Goal: Task Accomplishment & Management: Use online tool/utility

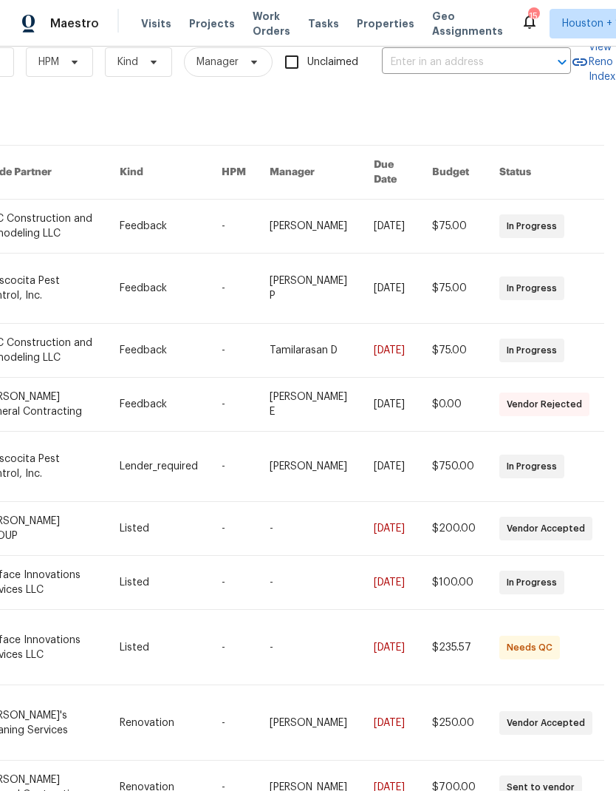
scroll to position [29, 243]
click at [474, 68] on input "text" at bounding box center [456, 62] width 148 height 23
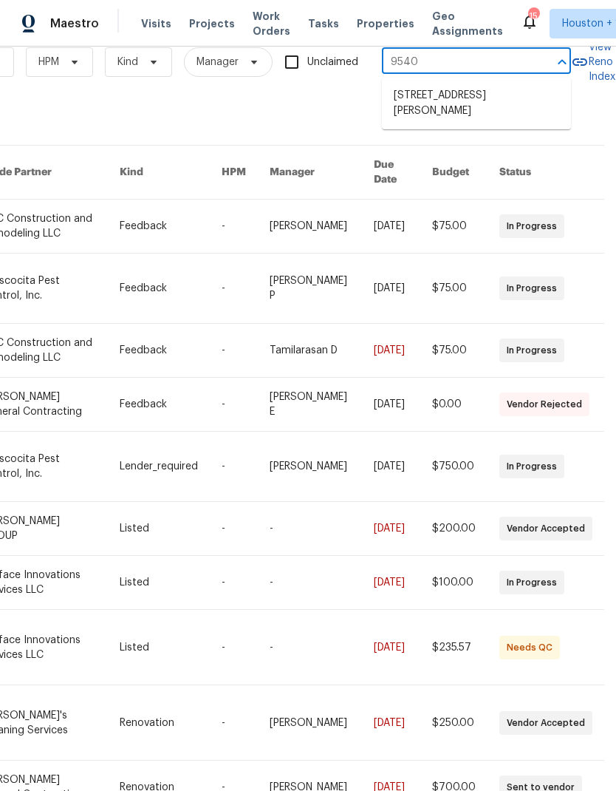
type input "9540 f"
click at [501, 104] on li "[STREET_ADDRESS][PERSON_NAME]" at bounding box center [476, 104] width 189 height 41
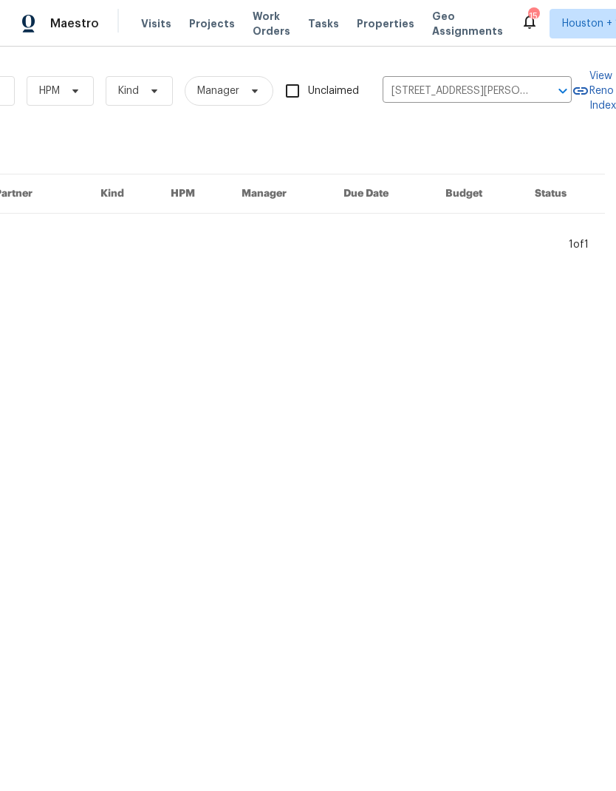
scroll to position [0, 243]
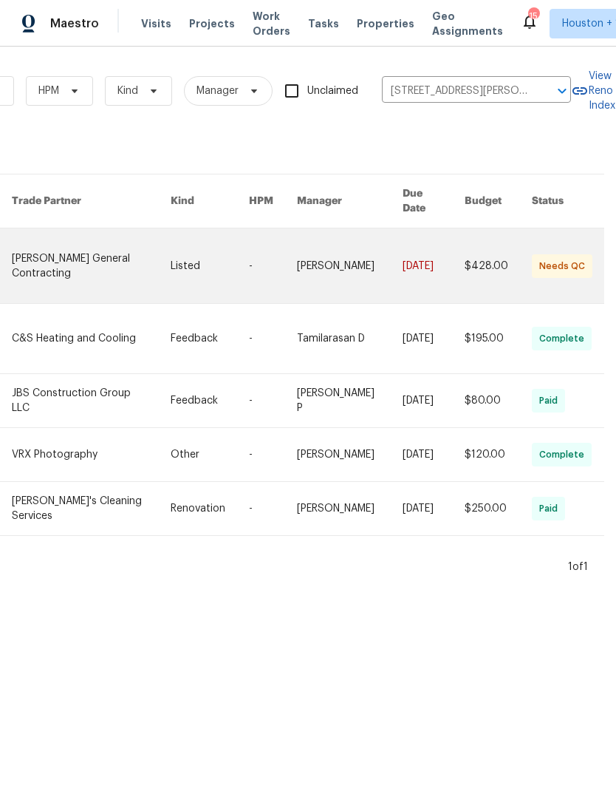
click at [50, 253] on link at bounding box center [91, 265] width 158 height 75
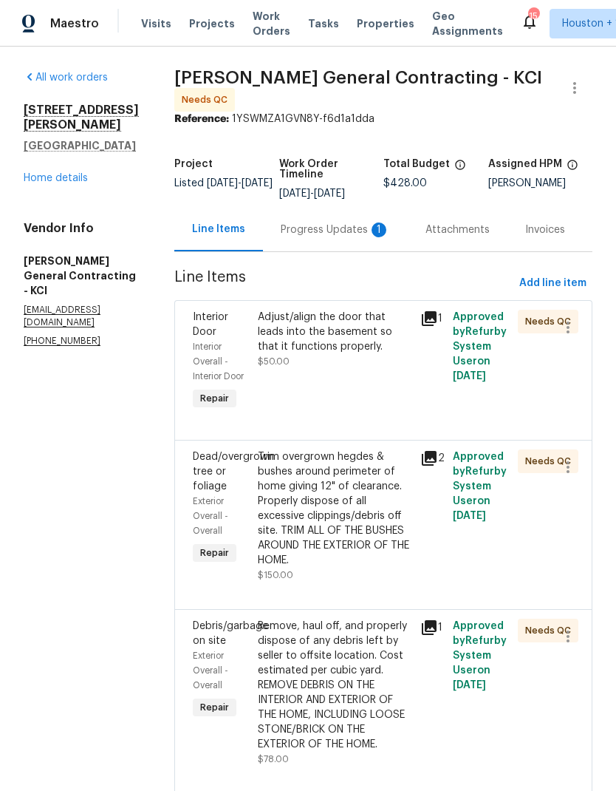
click at [325, 237] on div "Progress Updates 1" at bounding box center [335, 229] width 109 height 15
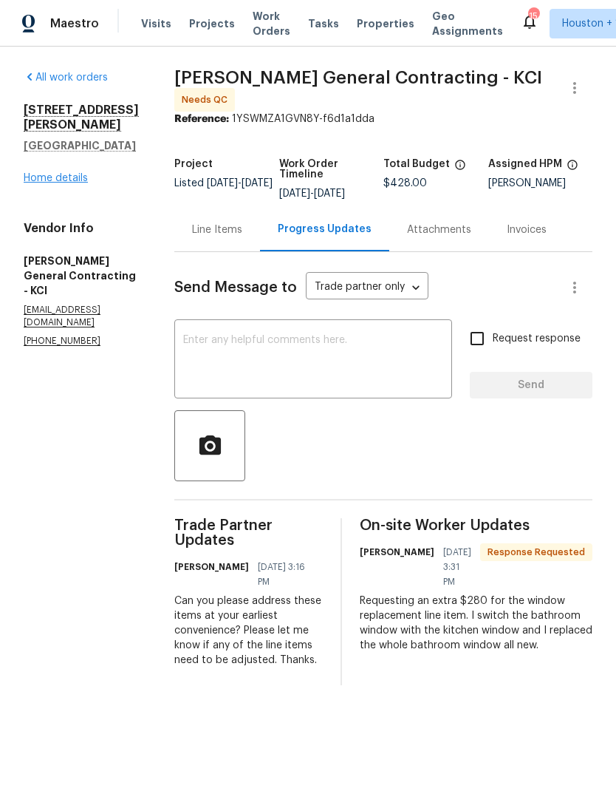
click at [33, 173] on link "Home details" at bounding box center [56, 178] width 64 height 10
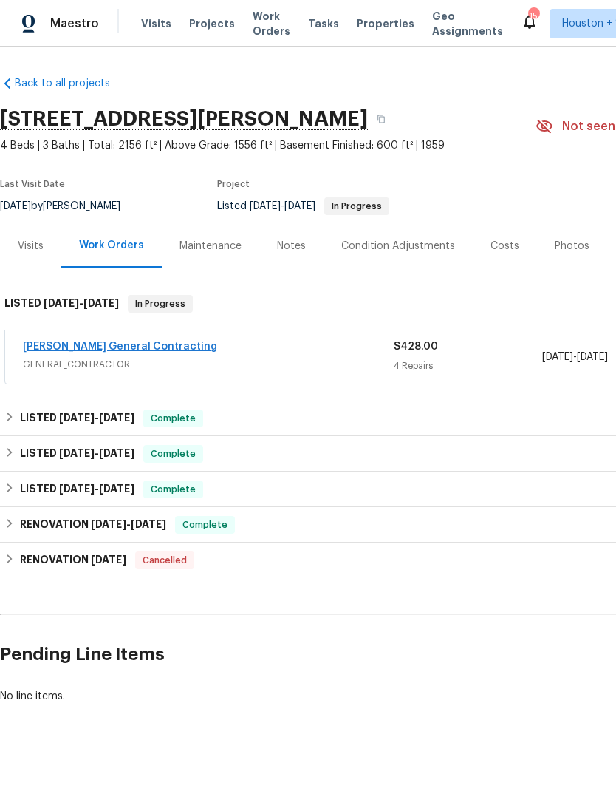
click at [44, 347] on link "[PERSON_NAME] General Contracting" at bounding box center [120, 346] width 194 height 10
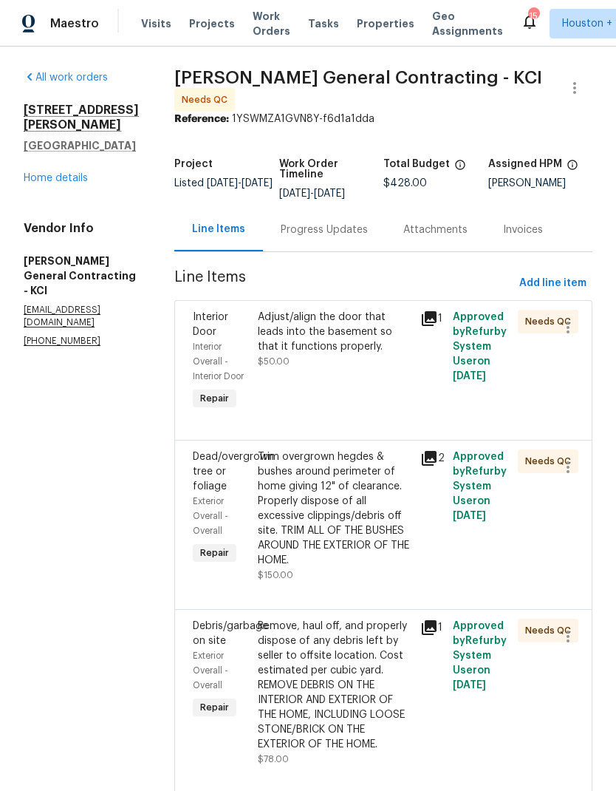
click at [363, 222] on div "Progress Updates" at bounding box center [324, 229] width 87 height 15
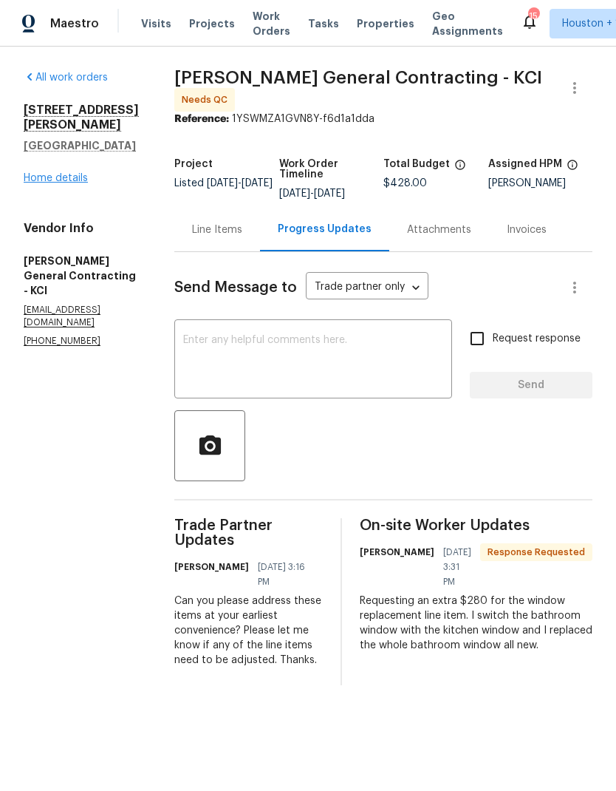
click at [30, 173] on link "Home details" at bounding box center [56, 178] width 64 height 10
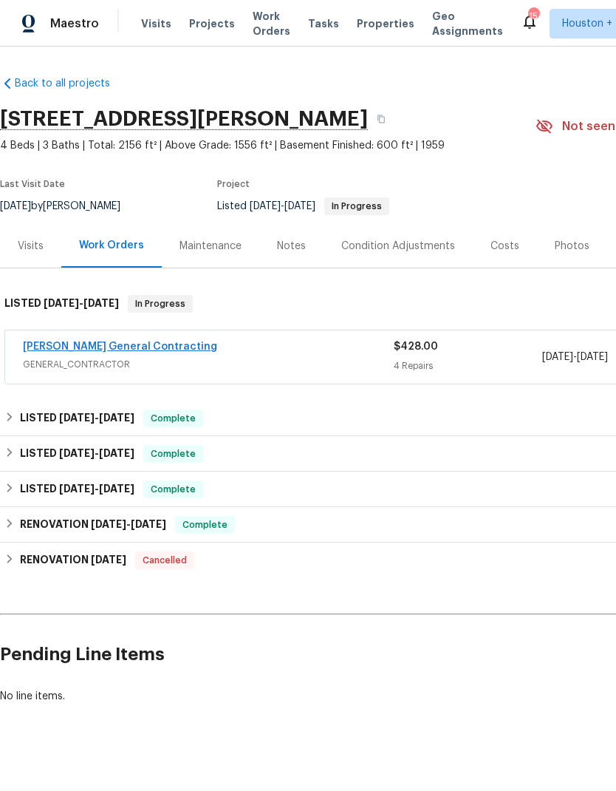
click at [39, 347] on link "[PERSON_NAME] General Contracting" at bounding box center [120, 346] width 194 height 10
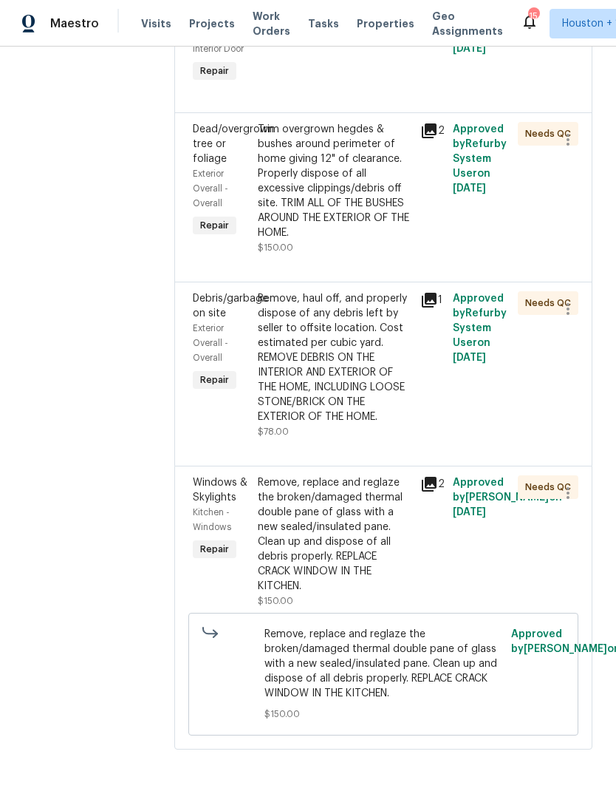
scroll to position [327, 0]
click at [372, 593] on div "Remove, replace and reglaze the broken/damaged thermal double pane of glass wit…" at bounding box center [335, 534] width 154 height 118
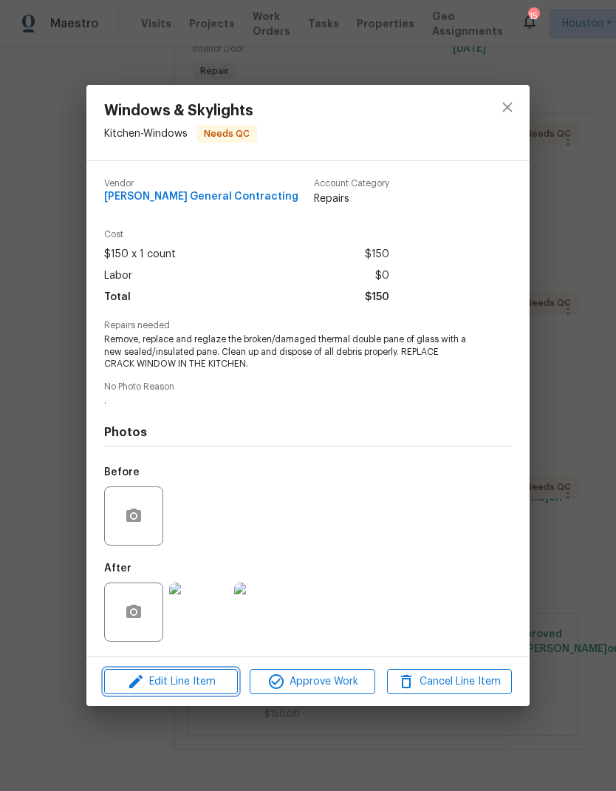
click at [131, 683] on icon "button" at bounding box center [136, 682] width 18 height 18
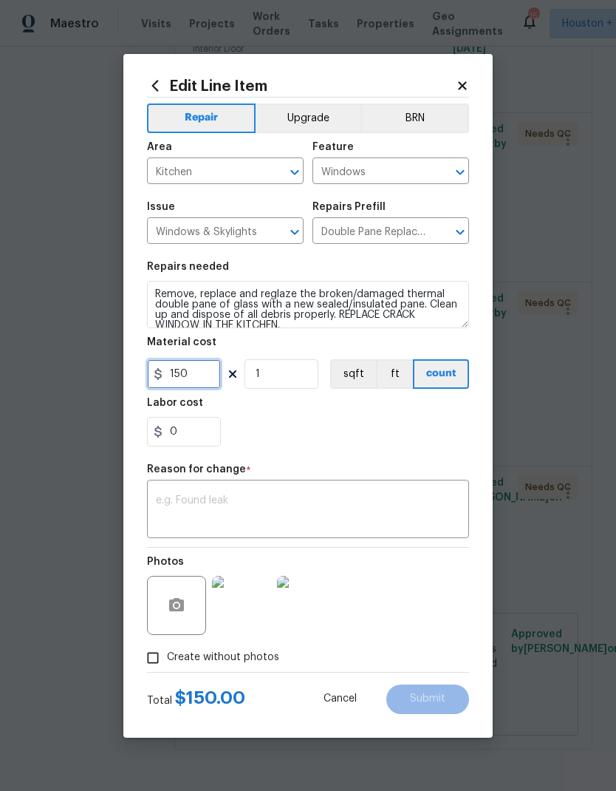
click at [176, 376] on input "150" at bounding box center [184, 374] width 74 height 30
click at [176, 375] on input "150" at bounding box center [184, 374] width 74 height 30
click at [187, 375] on input "150" at bounding box center [184, 374] width 74 height 30
click at [186, 375] on input "150" at bounding box center [184, 374] width 74 height 30
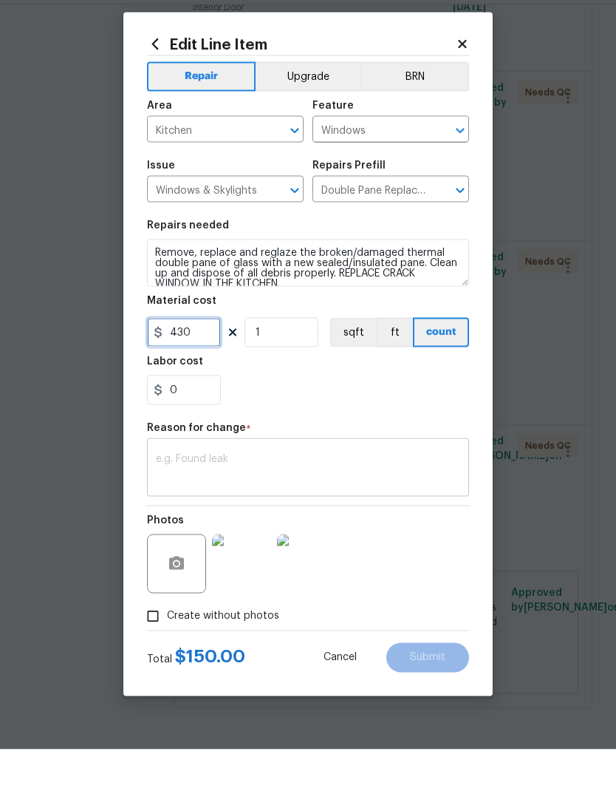
type input "430"
click at [420, 495] on textarea at bounding box center [308, 510] width 304 height 31
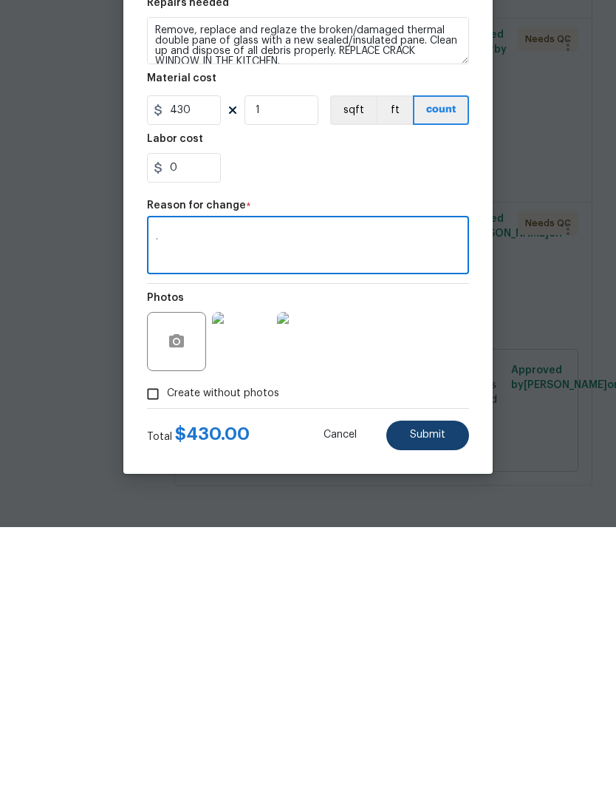
type textarea "."
click at [444, 693] on span "Submit" at bounding box center [427, 698] width 35 height 11
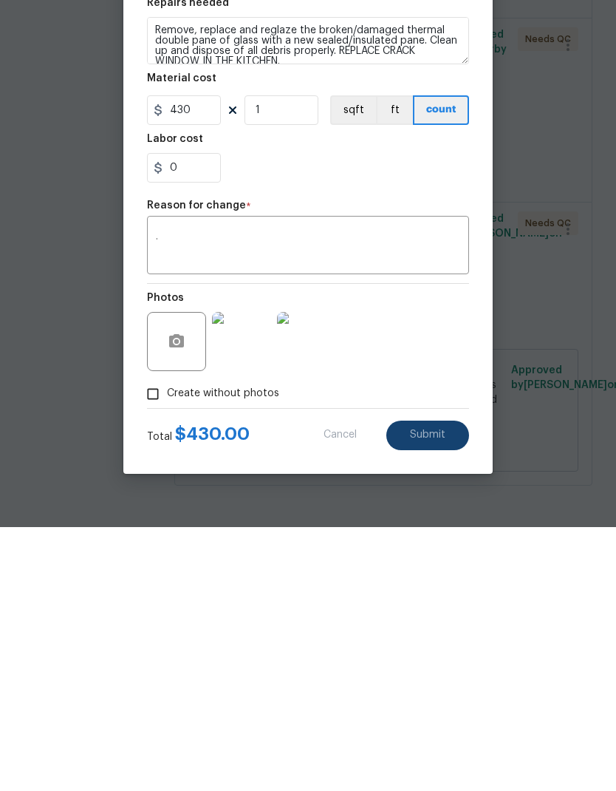
scroll to position [59, 0]
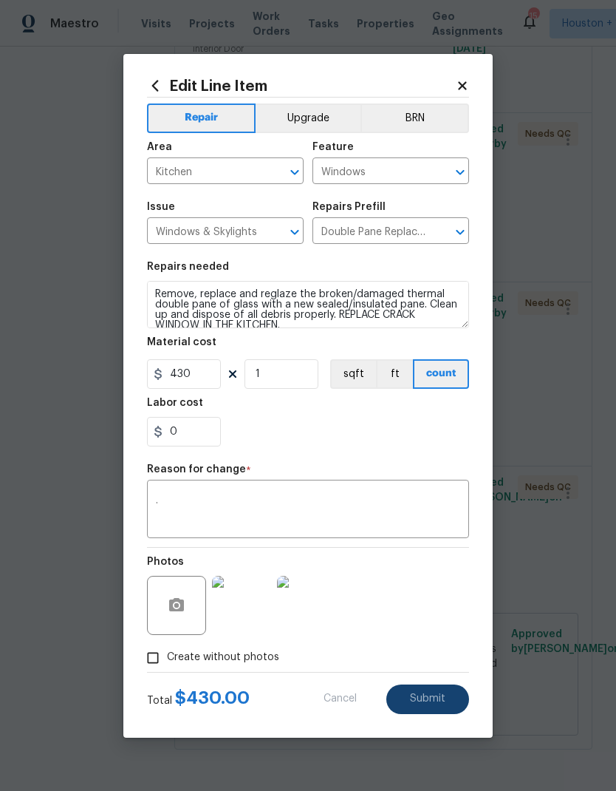
type input "150"
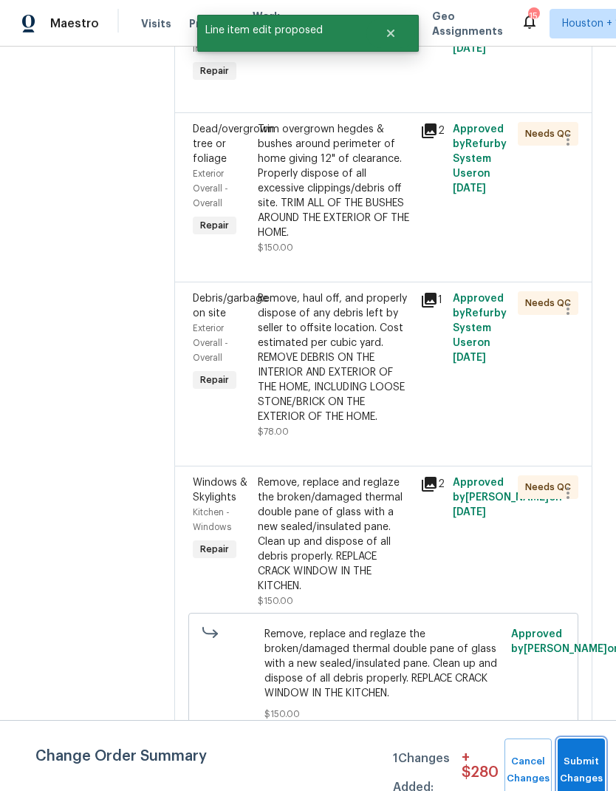
click at [582, 761] on button "Submit Changes" at bounding box center [581, 770] width 47 height 64
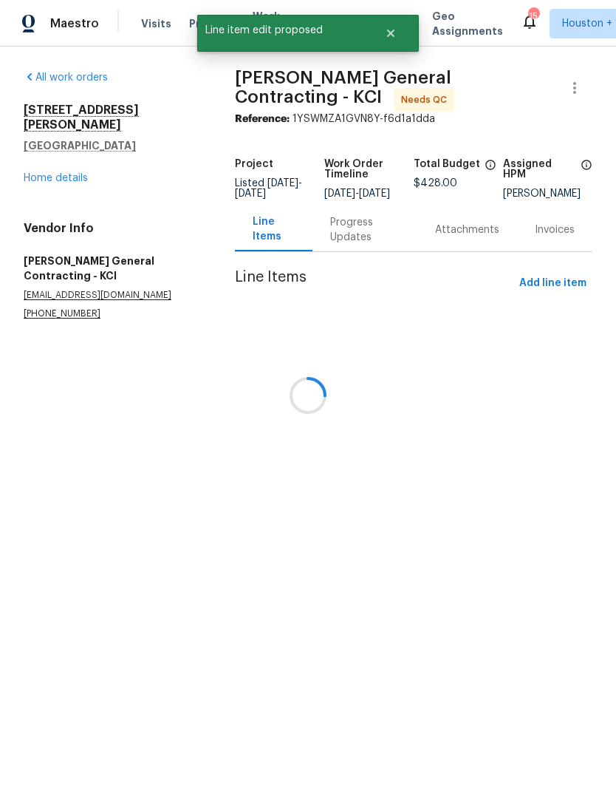
scroll to position [0, 0]
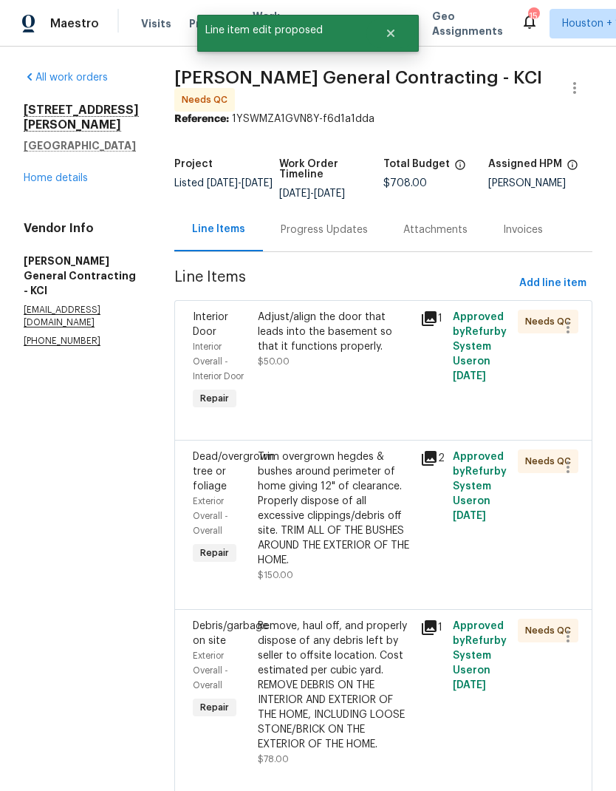
click at [367, 237] on div "Progress Updates" at bounding box center [324, 229] width 87 height 15
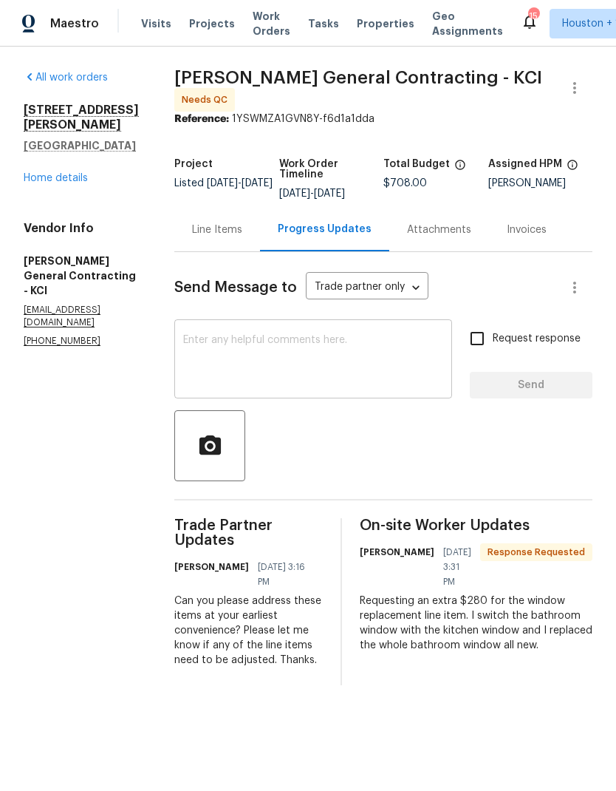
click at [398, 355] on textarea at bounding box center [313, 361] width 260 height 52
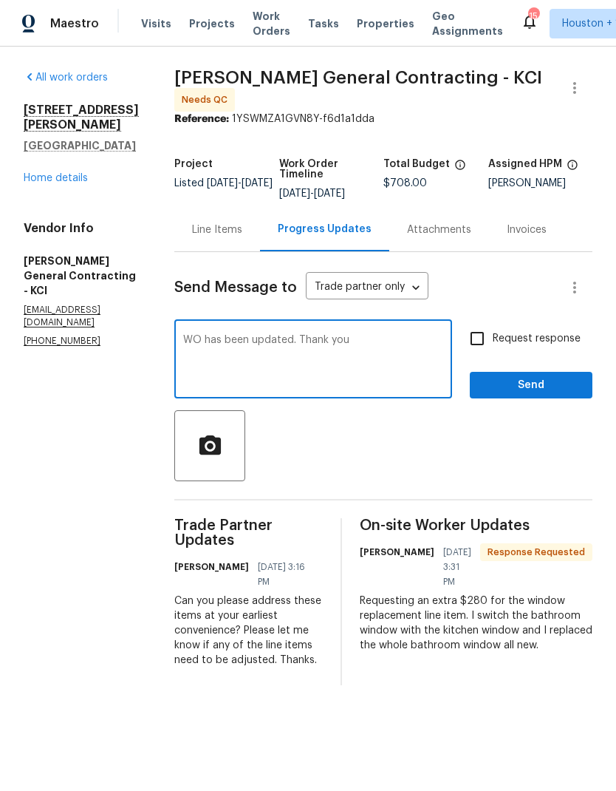
type textarea "WO has been updated. Thank you"
click at [565, 393] on span "Send" at bounding box center [531, 385] width 99 height 18
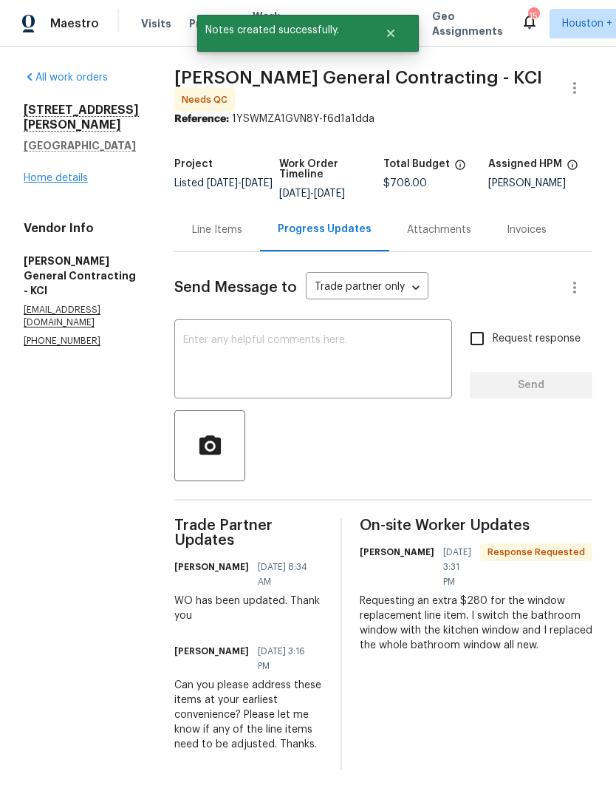
click at [38, 173] on link "Home details" at bounding box center [56, 178] width 64 height 10
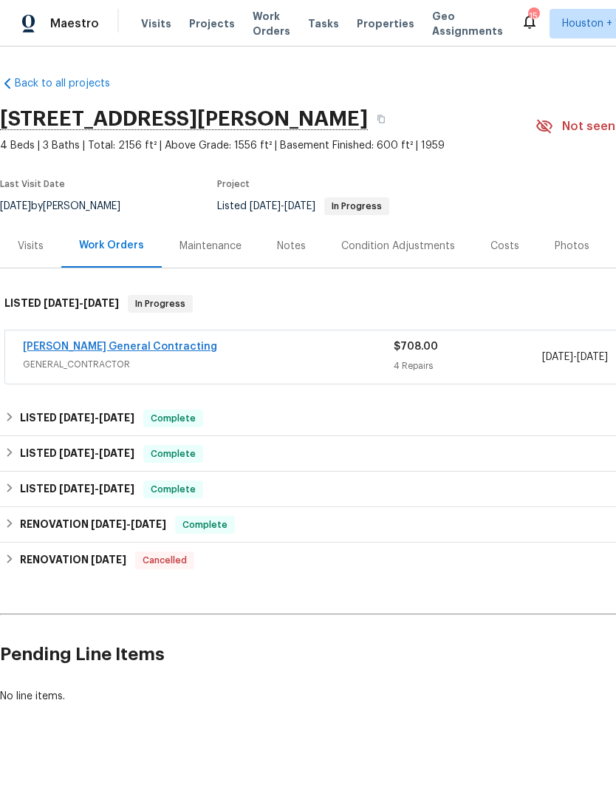
click at [48, 346] on link "[PERSON_NAME] General Contracting" at bounding box center [120, 346] width 194 height 10
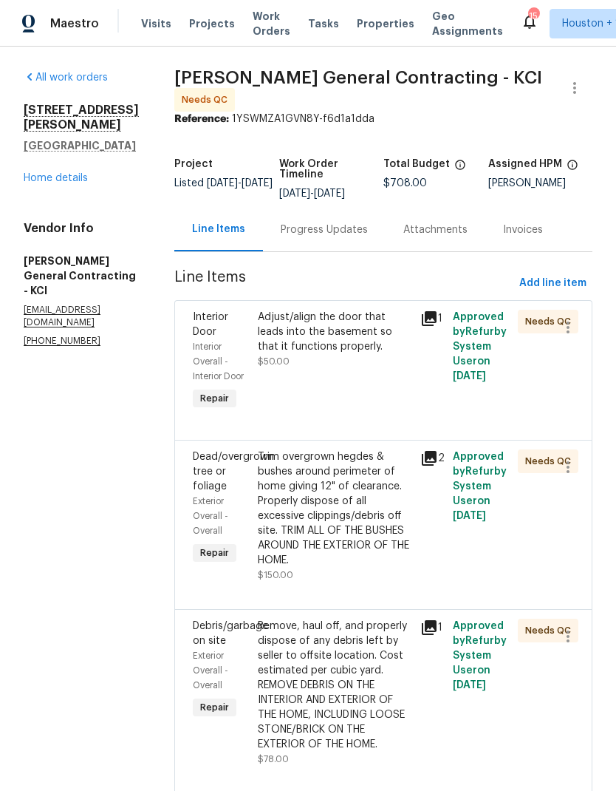
click at [414, 399] on div "Adjust/align the door that leads into the basement so that it functions properl…" at bounding box center [334, 361] width 163 height 112
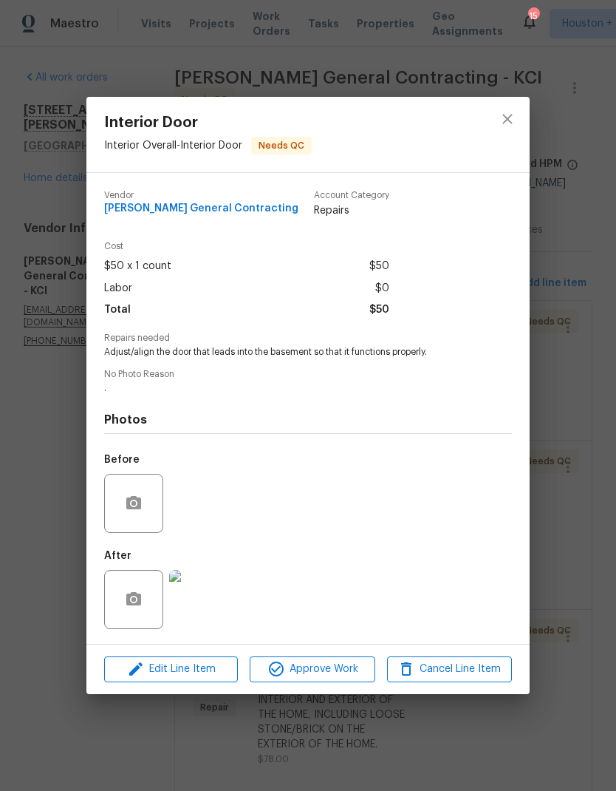
click at [186, 605] on img at bounding box center [198, 599] width 59 height 59
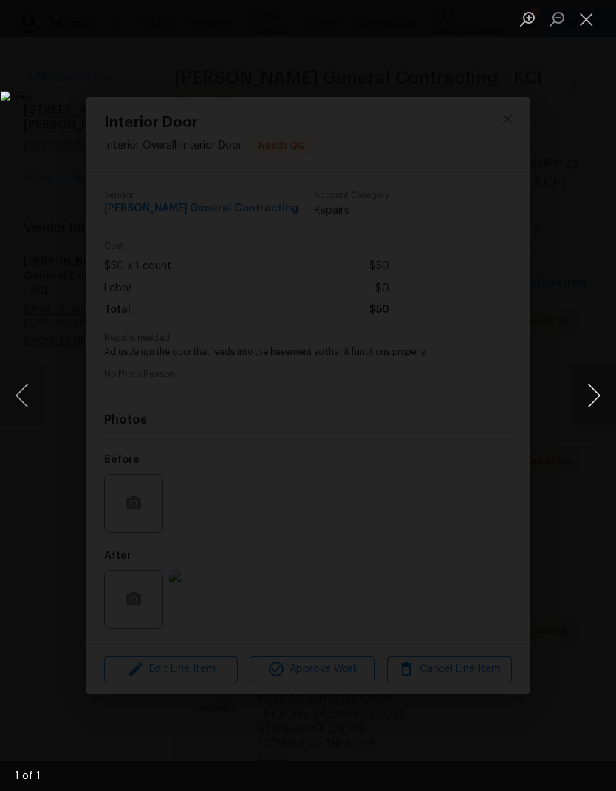
click at [594, 401] on button "Next image" at bounding box center [594, 395] width 44 height 59
click at [583, 20] on button "Close lightbox" at bounding box center [587, 19] width 30 height 26
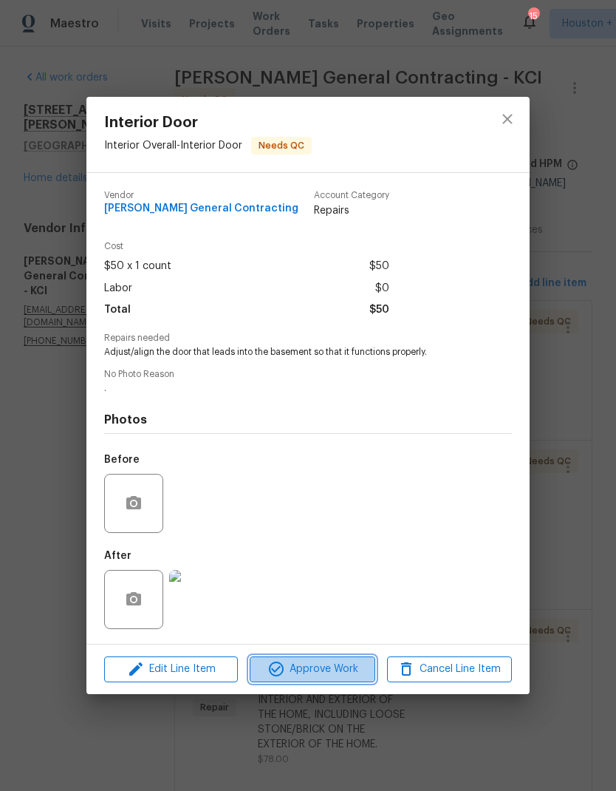
click at [326, 670] on span "Approve Work" at bounding box center [312, 669] width 116 height 18
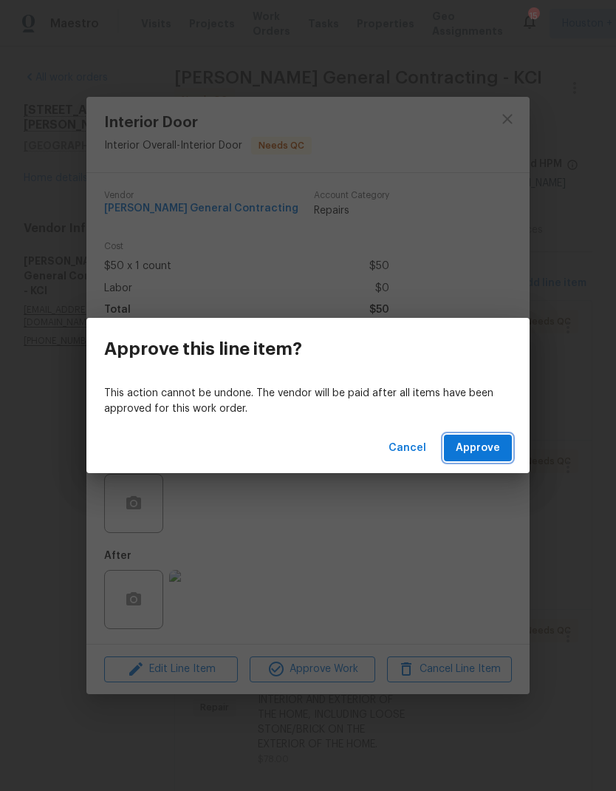
click at [495, 455] on span "Approve" at bounding box center [478, 448] width 44 height 18
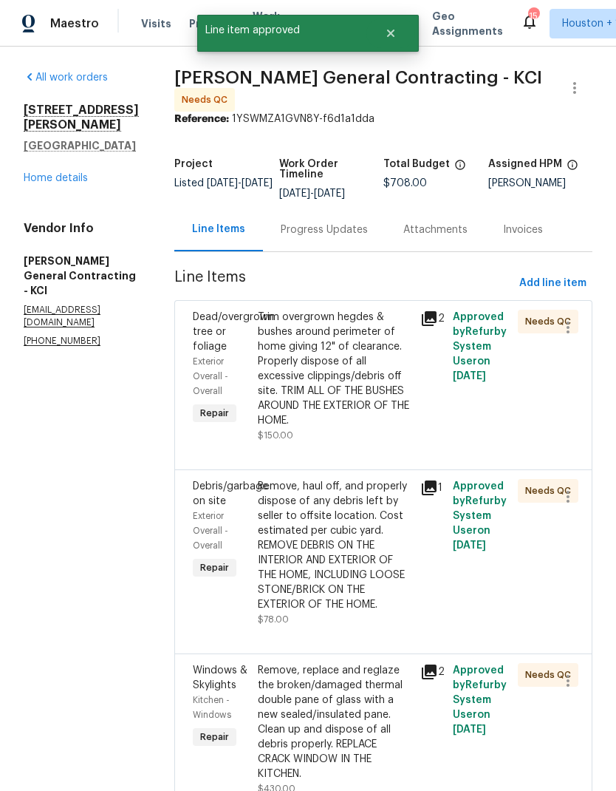
click at [389, 443] on div "Trim overgrown hegdes & bushes around perimeter of home giving 12" of clearance…" at bounding box center [335, 376] width 154 height 133
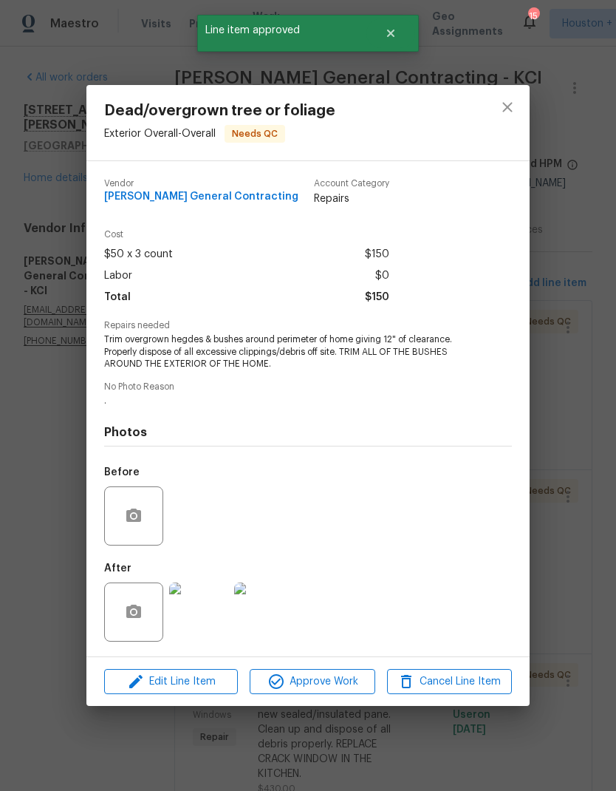
click at [190, 619] on img at bounding box center [198, 611] width 59 height 59
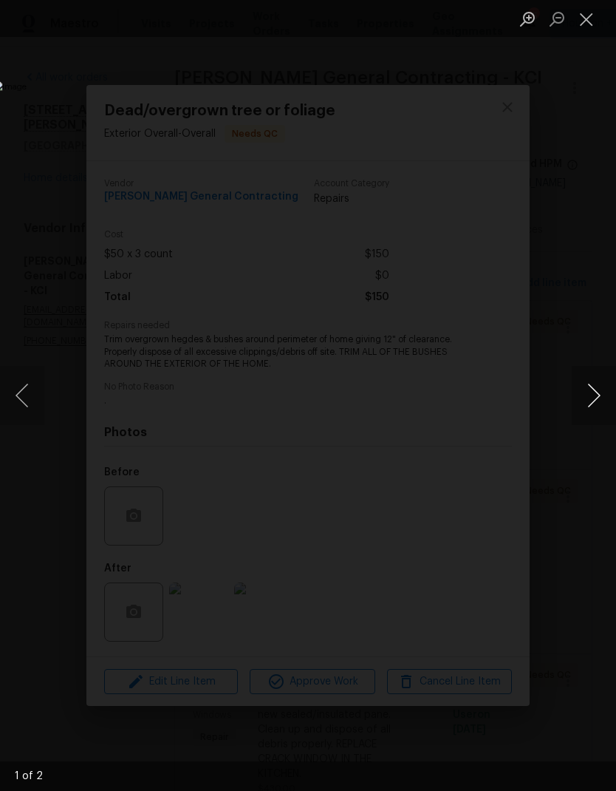
click at [593, 393] on button "Next image" at bounding box center [594, 395] width 44 height 59
click at [586, 16] on button "Close lightbox" at bounding box center [587, 19] width 30 height 26
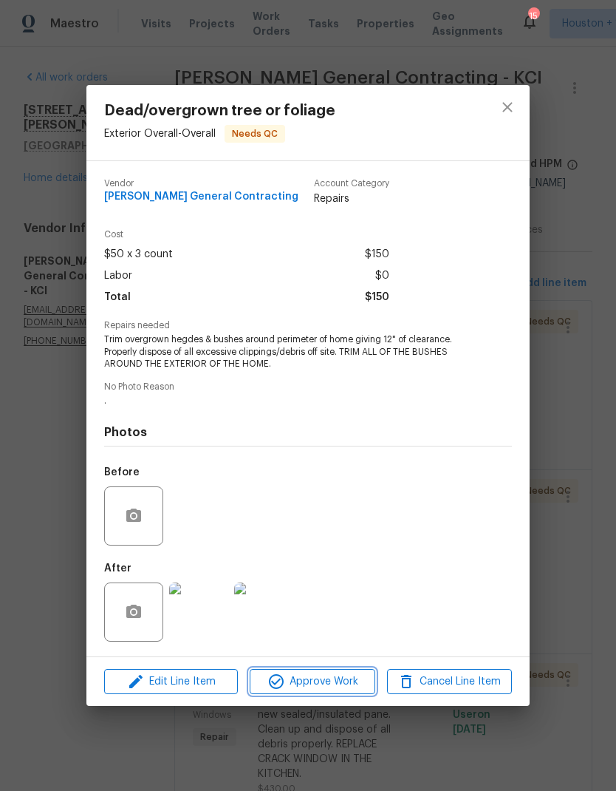
click at [346, 677] on span "Approve Work" at bounding box center [312, 682] width 116 height 18
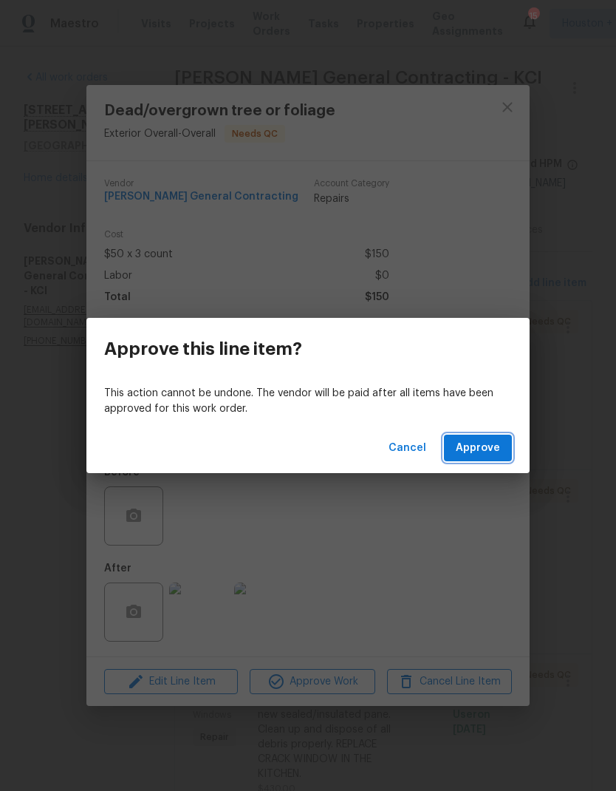
click at [482, 452] on span "Approve" at bounding box center [478, 448] width 44 height 18
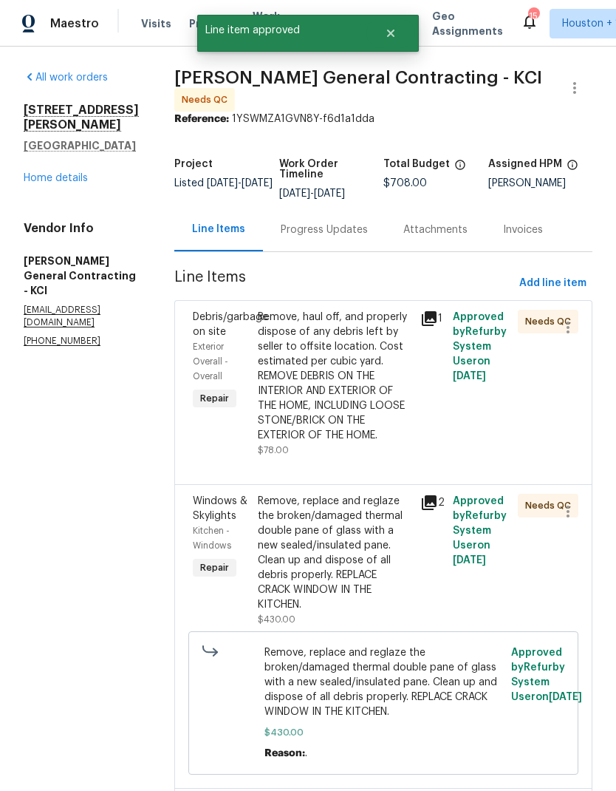
click at [389, 443] on div "Remove, haul off, and properly dispose of any debris left by seller to offsite …" at bounding box center [335, 376] width 154 height 133
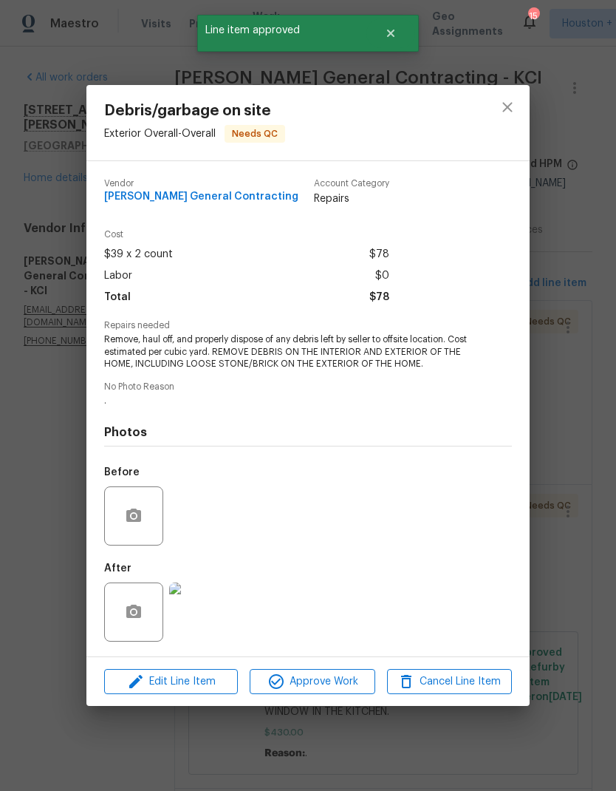
click at [211, 613] on img at bounding box center [198, 611] width 59 height 59
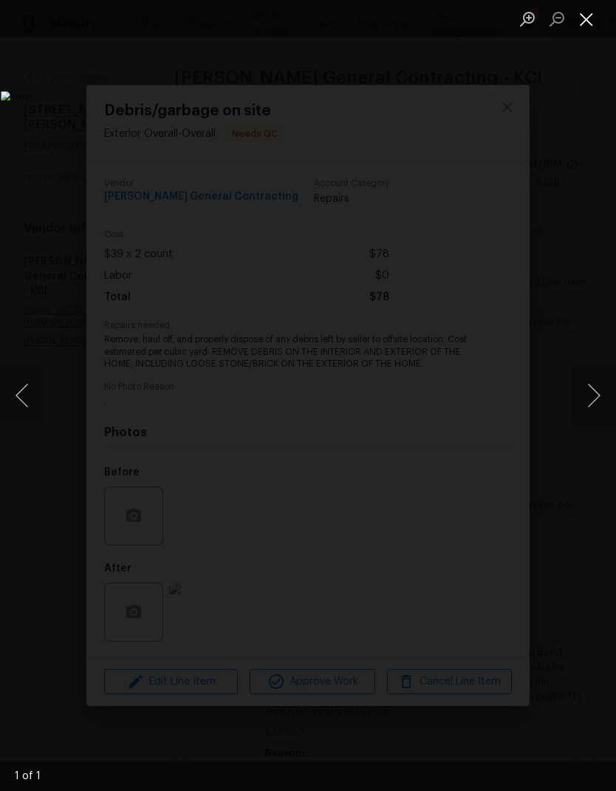
click at [588, 19] on button "Close lightbox" at bounding box center [587, 19] width 30 height 26
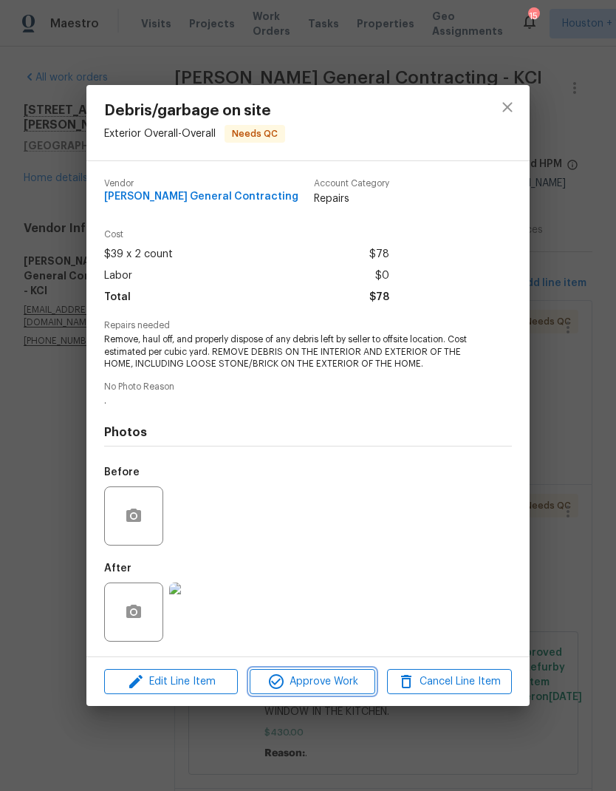
click at [336, 685] on span "Approve Work" at bounding box center [312, 682] width 116 height 18
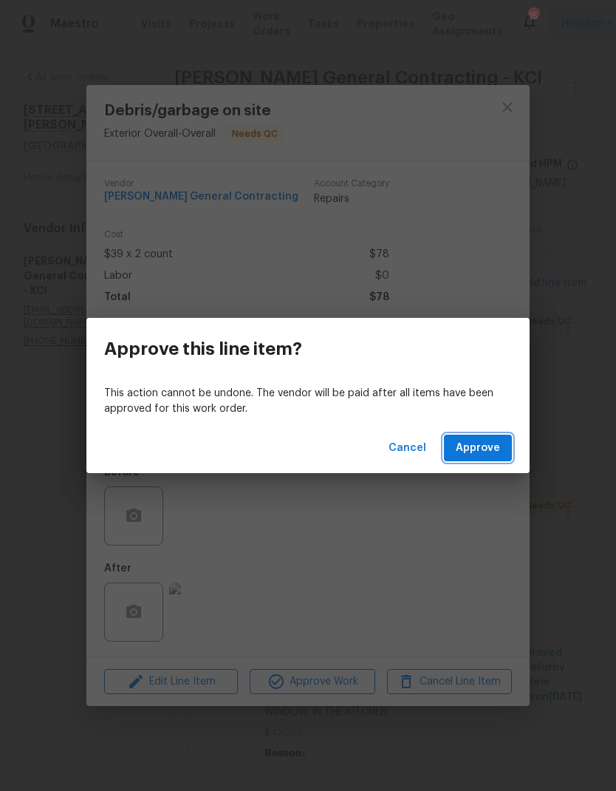
click at [501, 450] on button "Approve" at bounding box center [478, 448] width 68 height 27
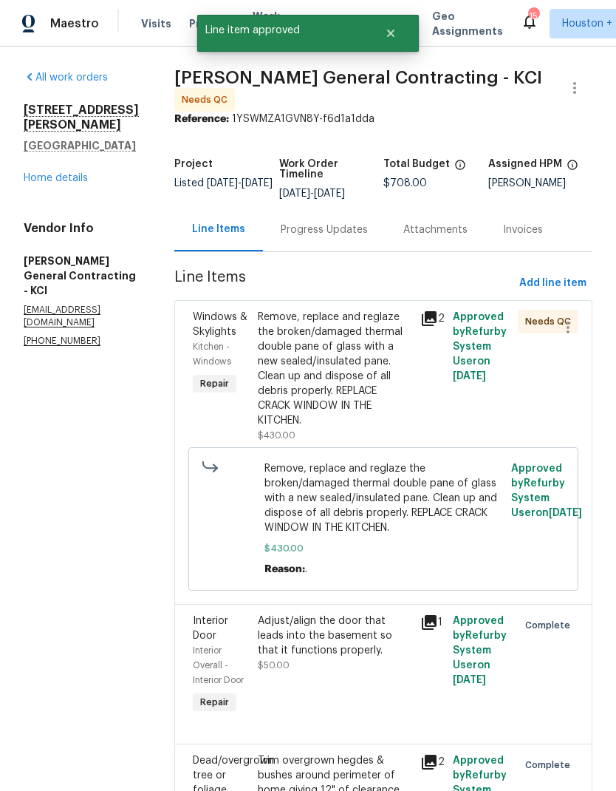
click at [409, 421] on div "Remove, replace and reglaze the broken/damaged thermal double pane of glass wit…" at bounding box center [335, 369] width 154 height 118
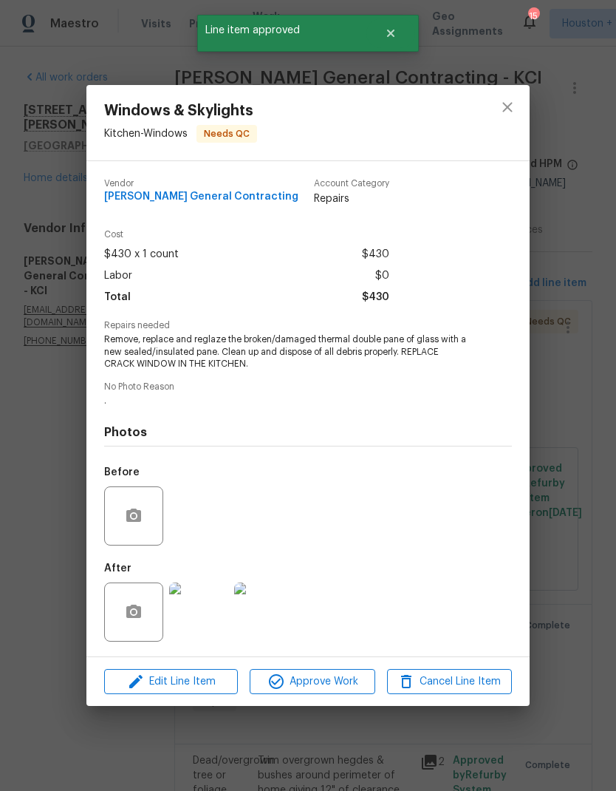
click at [198, 625] on img at bounding box center [198, 611] width 59 height 59
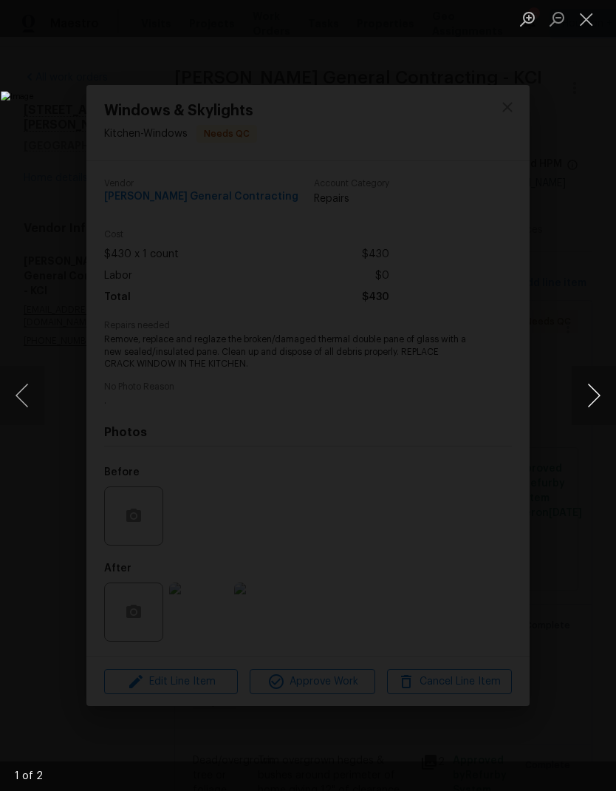
click at [599, 398] on button "Next image" at bounding box center [594, 395] width 44 height 59
click at [586, 19] on button "Close lightbox" at bounding box center [587, 19] width 30 height 26
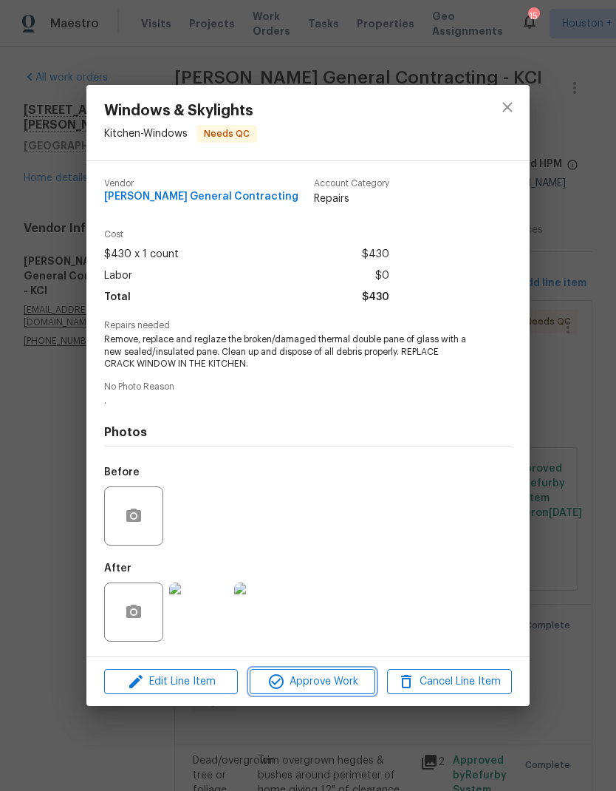
click at [344, 690] on span "Approve Work" at bounding box center [312, 682] width 116 height 18
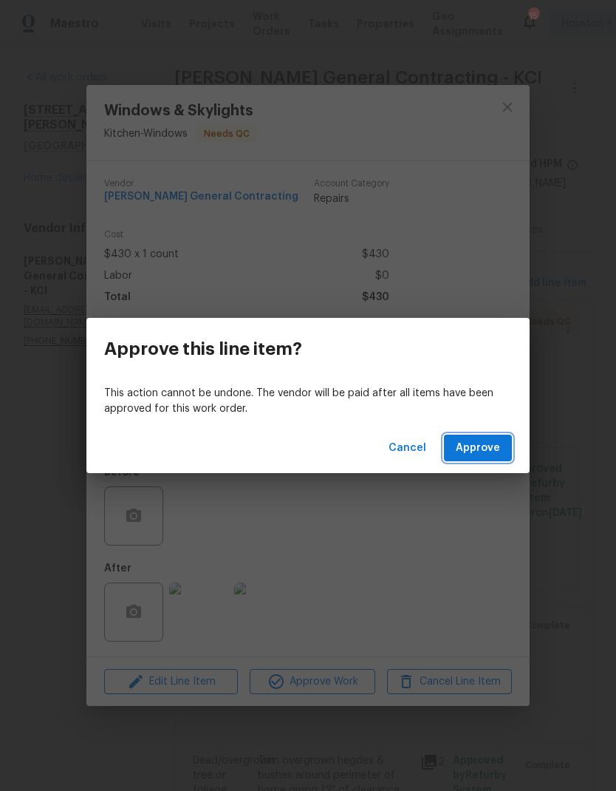
click at [500, 455] on button "Approve" at bounding box center [478, 448] width 68 height 27
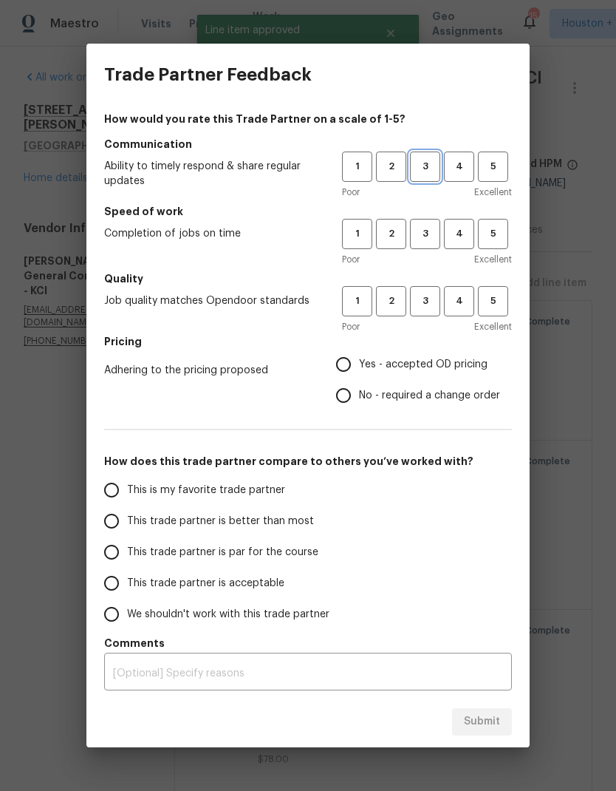
click at [430, 171] on span "3" at bounding box center [425, 166] width 27 height 17
click at [425, 231] on span "3" at bounding box center [425, 233] width 27 height 17
click at [424, 316] on button "3" at bounding box center [425, 301] width 30 height 30
click at [449, 374] on label "Yes - accepted OD pricing" at bounding box center [414, 364] width 172 height 31
click at [359, 374] on input "Yes - accepted OD pricing" at bounding box center [343, 364] width 31 height 31
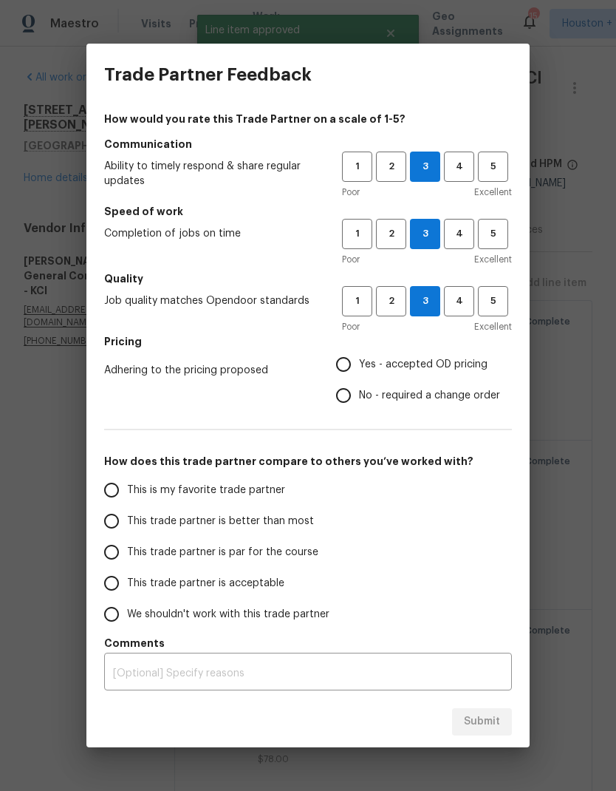
radio input "true"
click at [117, 494] on input "This is my favorite trade partner" at bounding box center [111, 489] width 31 height 31
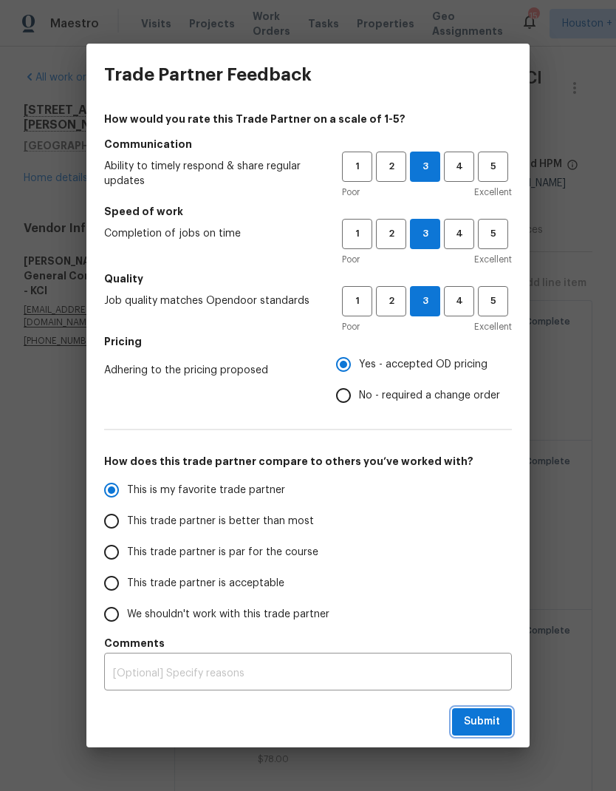
click at [491, 726] on span "Submit" at bounding box center [482, 721] width 36 height 18
radio input "true"
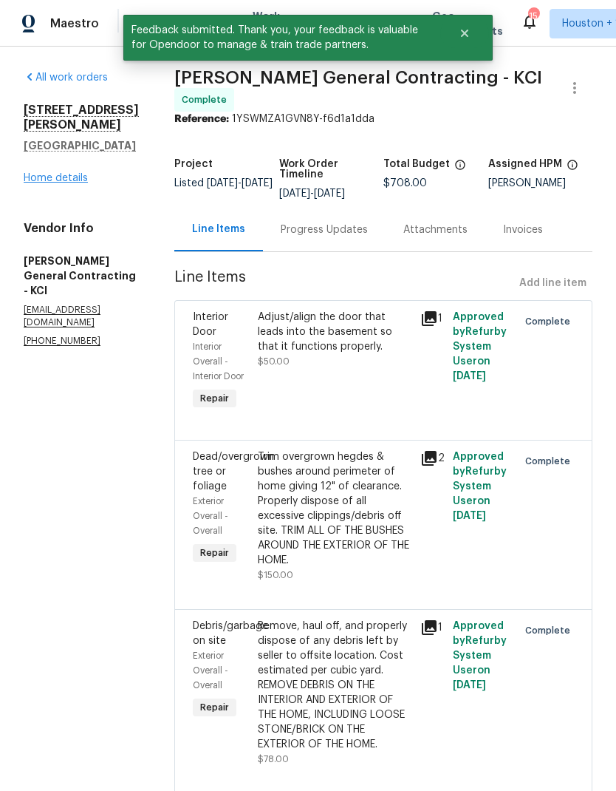
click at [33, 173] on link "Home details" at bounding box center [56, 178] width 64 height 10
